Goal: Information Seeking & Learning: Find specific page/section

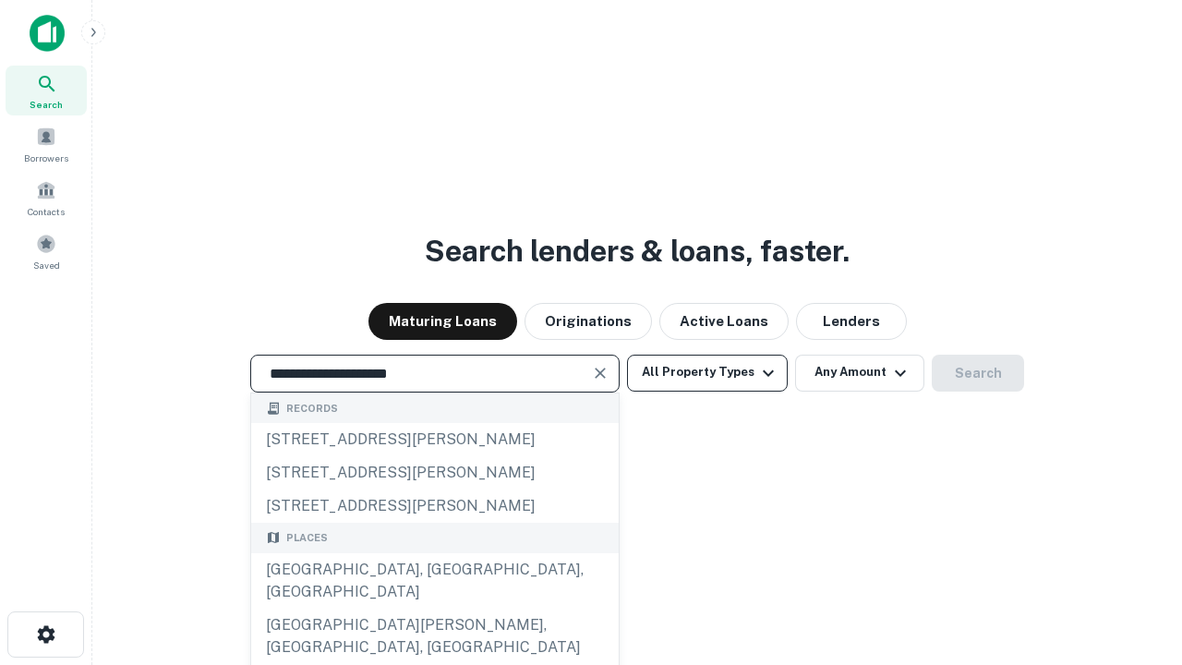
click at [434, 608] on div "[GEOGRAPHIC_DATA], [GEOGRAPHIC_DATA], [GEOGRAPHIC_DATA]" at bounding box center [434, 580] width 367 height 55
click at [707, 372] on button "All Property Types" at bounding box center [707, 372] width 161 height 37
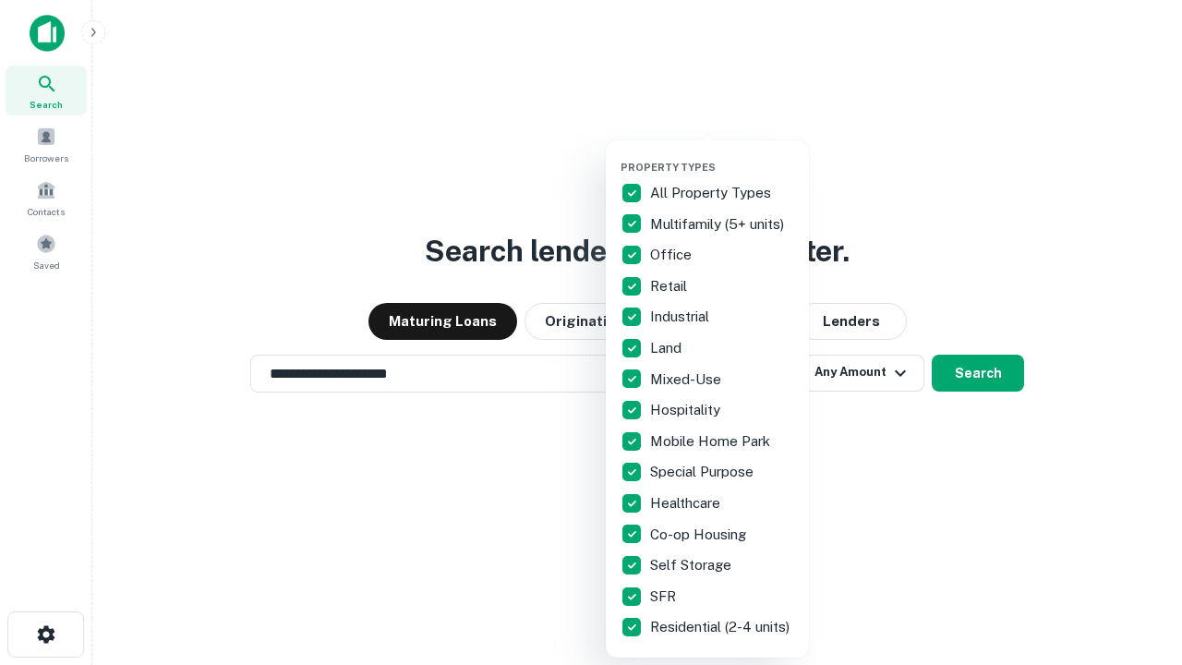
type input "**********"
click at [722, 155] on button "button" at bounding box center [721, 155] width 203 height 1
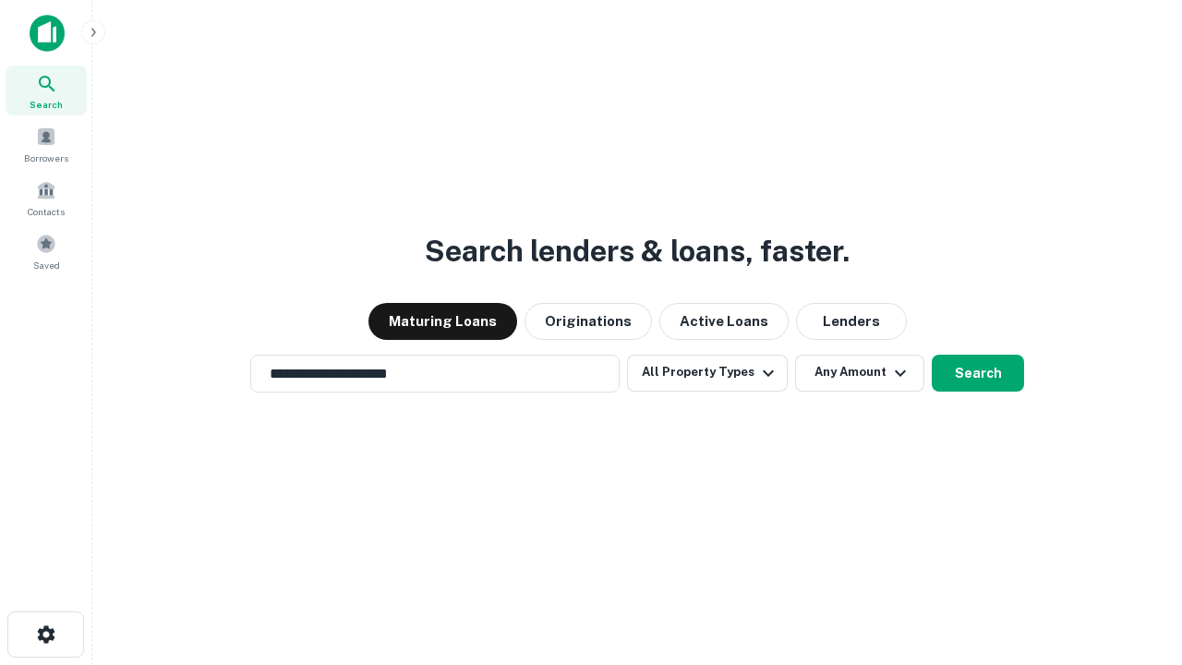
scroll to position [11, 222]
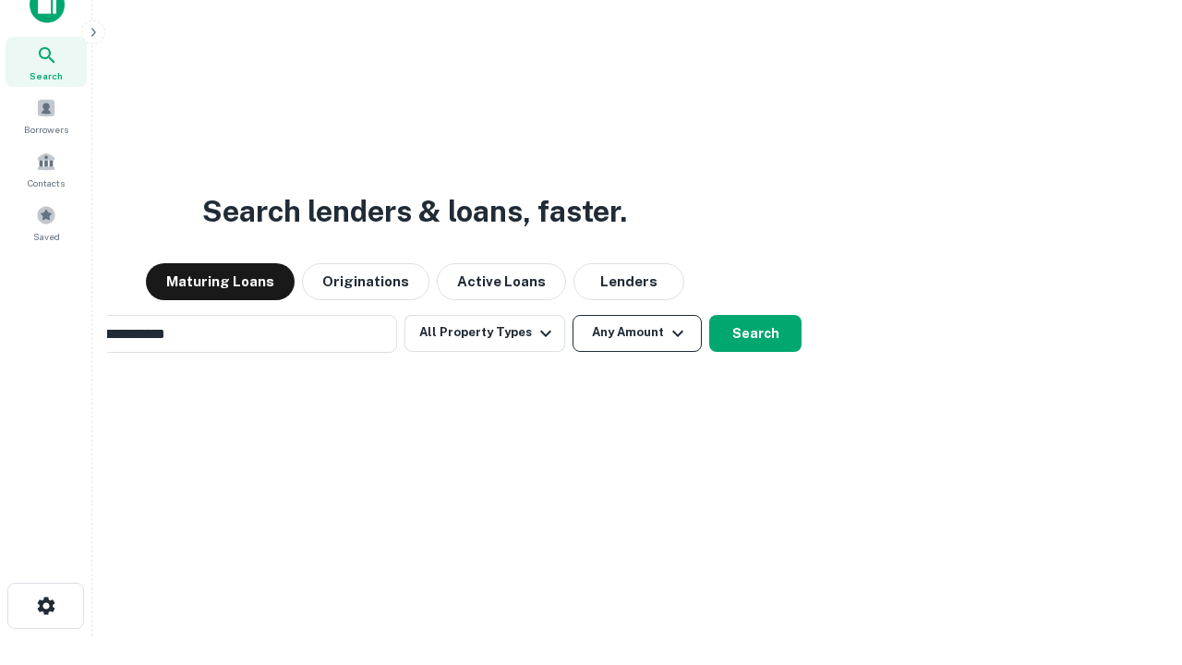
click at [572, 315] on button "Any Amount" at bounding box center [636, 333] width 129 height 37
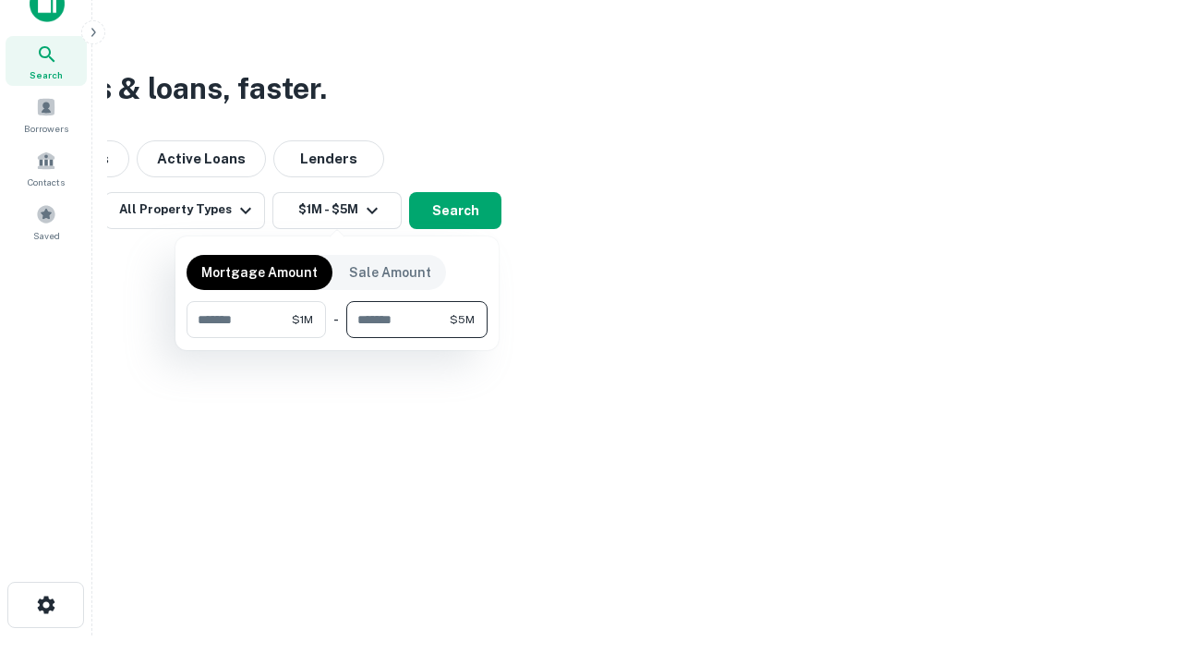
type input "*******"
click at [337, 338] on button "button" at bounding box center [336, 338] width 301 height 1
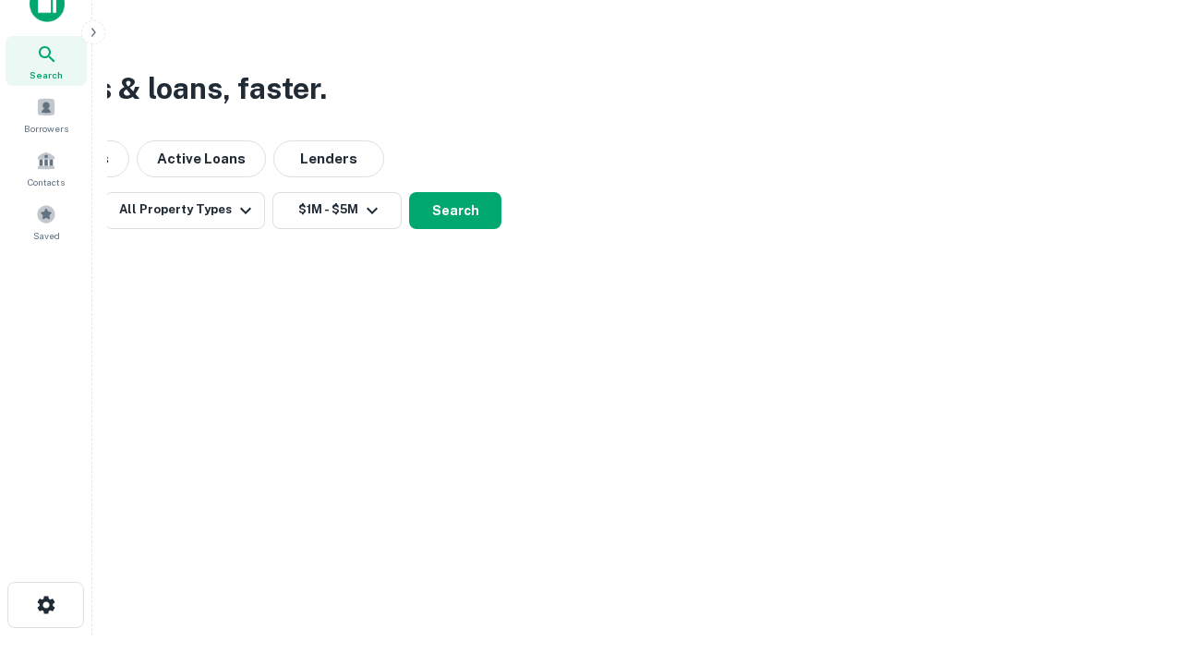
scroll to position [11, 341]
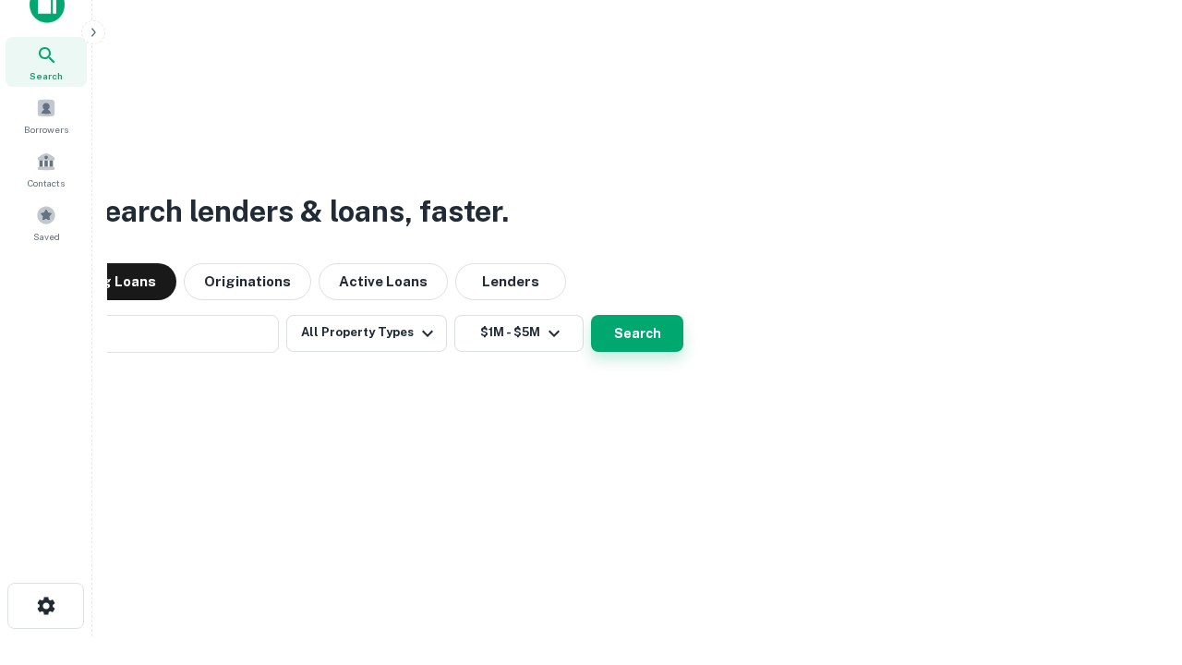
click at [591, 315] on button "Search" at bounding box center [637, 333] width 92 height 37
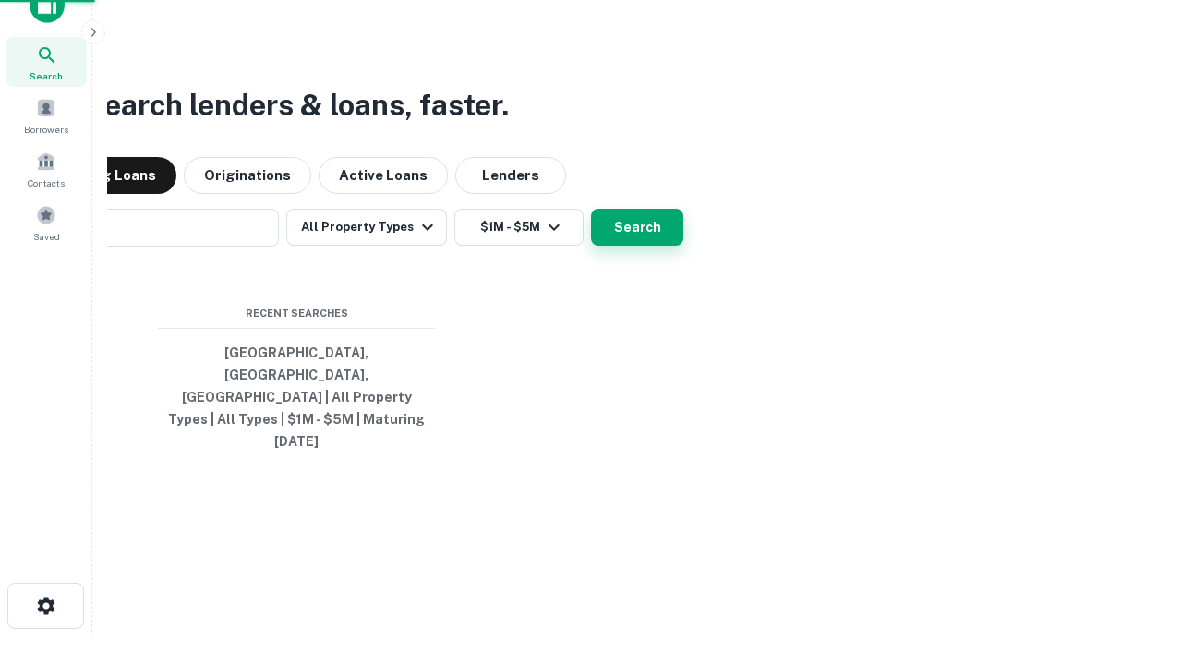
scroll to position [49, 523]
